Goal: Information Seeking & Learning: Understand process/instructions

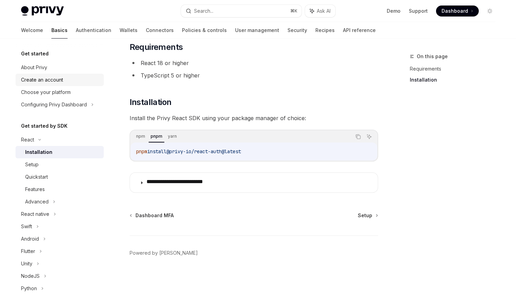
scroll to position [111, 0]
click at [63, 84] on div "Create an account" at bounding box center [42, 80] width 42 height 8
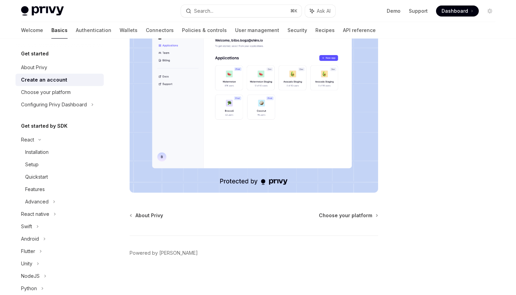
scroll to position [212, 0]
click at [319, 212] on span "Choose your platform" at bounding box center [345, 215] width 53 height 7
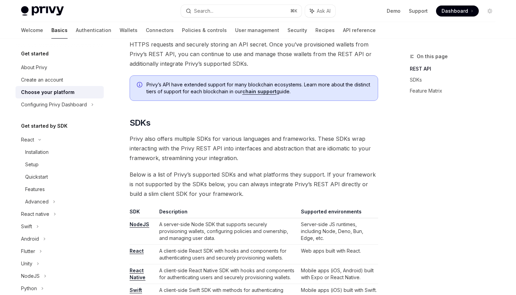
scroll to position [268, 0]
drag, startPoint x: 263, startPoint y: 79, endPoint x: 238, endPoint y: 113, distance: 42.0
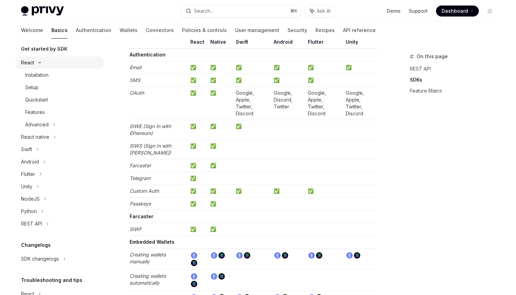
scroll to position [76, 0]
click at [41, 65] on icon at bounding box center [40, 64] width 2 height 1
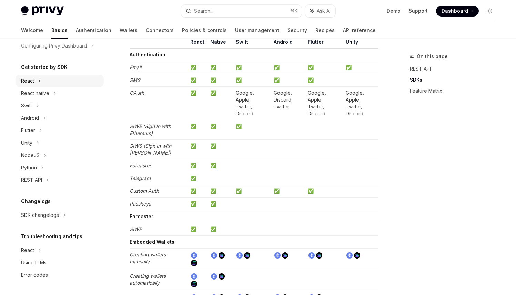
scroll to position [82, 0]
click at [37, 87] on div "React" at bounding box center [59, 81] width 88 height 12
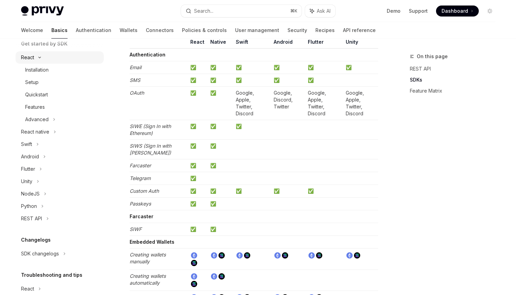
type textarea "*"
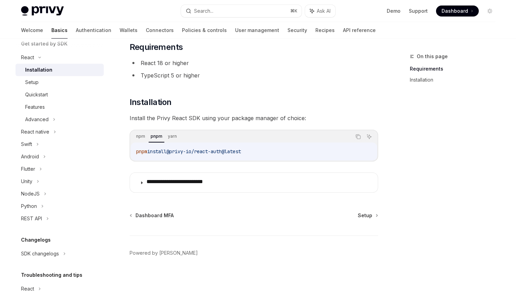
scroll to position [52, 0]
click at [355, 138] on icon "Copy the contents from the code block" at bounding box center [356, 136] width 3 height 3
